Goal: Check status

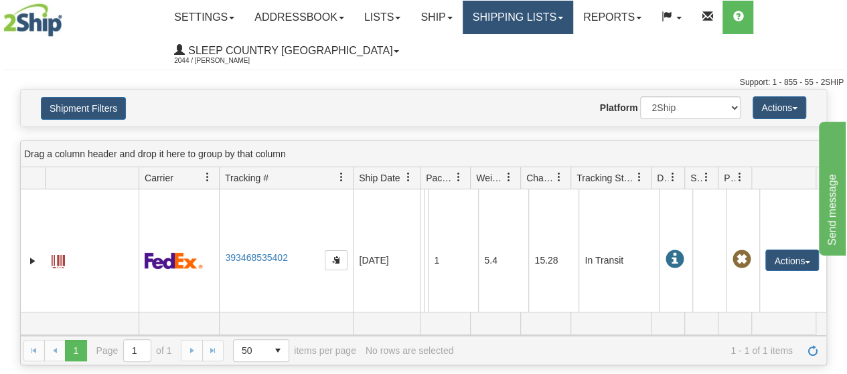
click at [573, 13] on link "Shipping lists" at bounding box center [518, 17] width 111 height 33
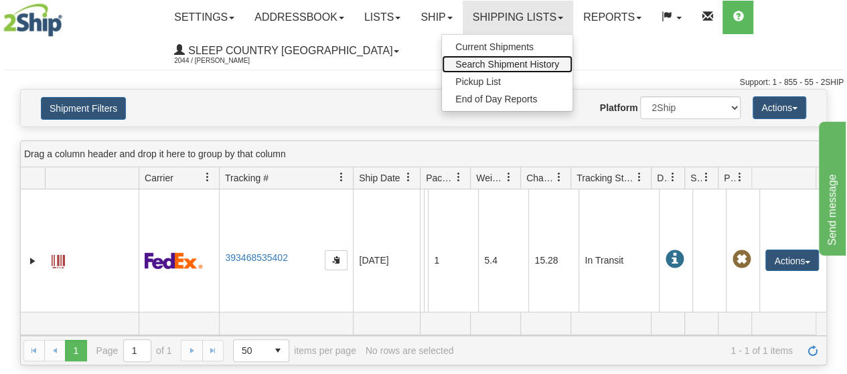
click at [543, 61] on span "Search Shipment History" at bounding box center [508, 64] width 104 height 11
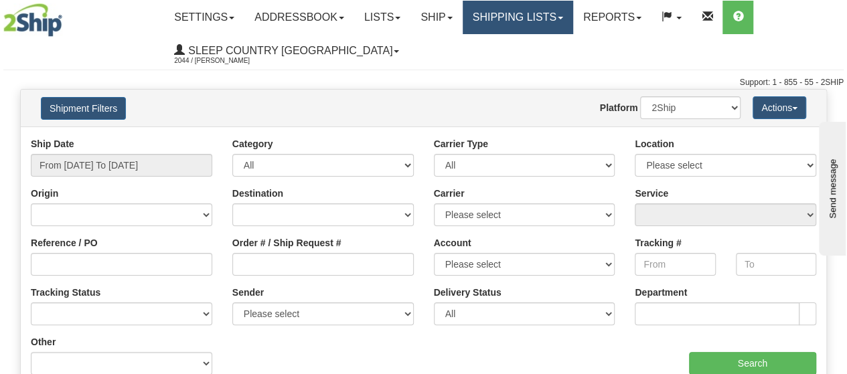
click at [573, 11] on link "Shipping lists" at bounding box center [518, 17] width 111 height 33
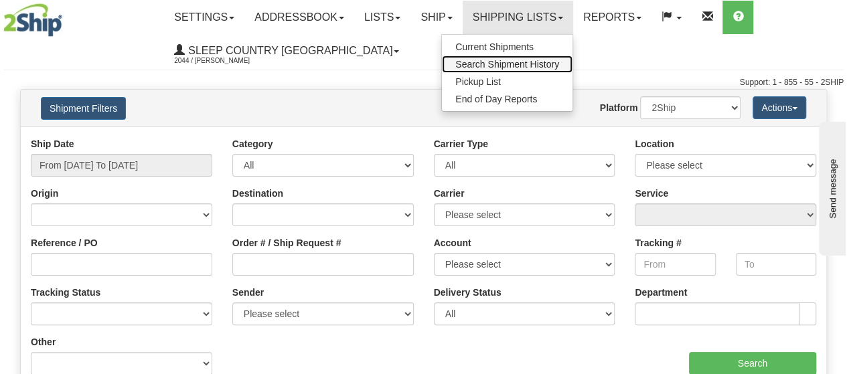
click at [528, 61] on span "Search Shipment History" at bounding box center [508, 64] width 104 height 11
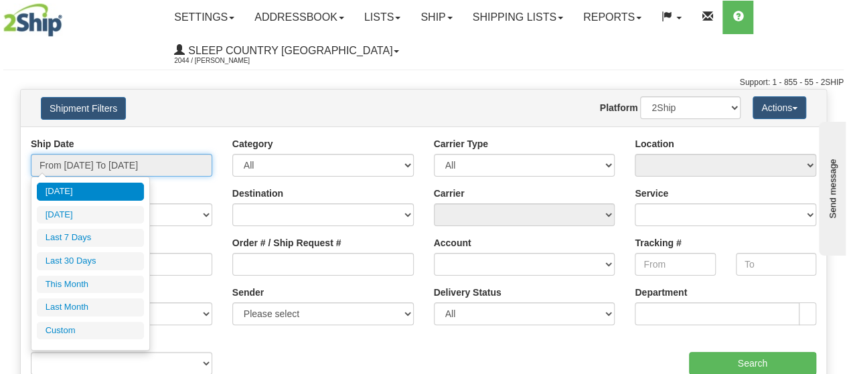
click at [200, 171] on input "From [DATE] To [DATE]" at bounding box center [122, 165] width 182 height 23
click at [82, 262] on li "Last 30 Days" at bounding box center [90, 262] width 107 height 18
type input "From 08/30/2025 To 09/28/2025"
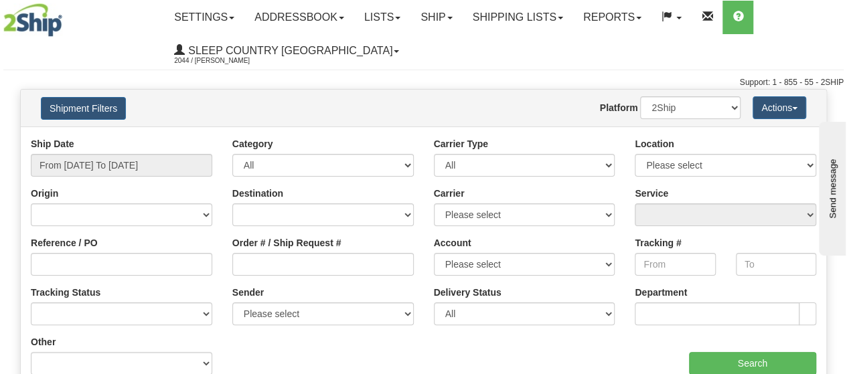
click at [71, 252] on div "Reference / PO" at bounding box center [122, 256] width 182 height 40
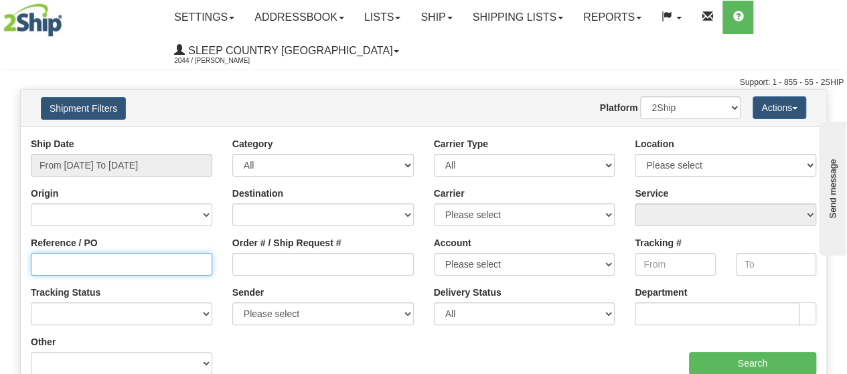
click at [63, 270] on input "Reference / PO" at bounding box center [122, 264] width 182 height 23
type input "1059446"
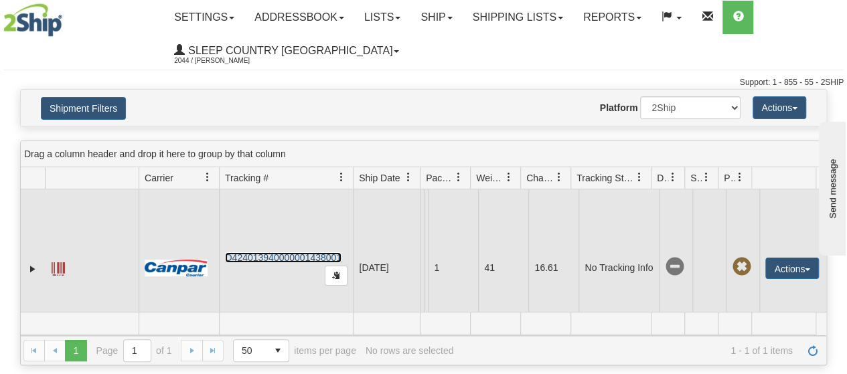
click at [247, 259] on link "D424013940000001438001" at bounding box center [283, 258] width 117 height 11
